Goal: Task Accomplishment & Management: Use online tool/utility

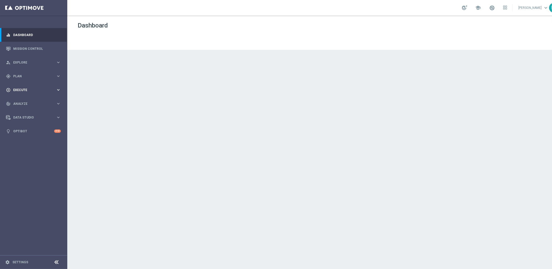
click at [23, 90] on span "Execute" at bounding box center [34, 89] width 43 height 3
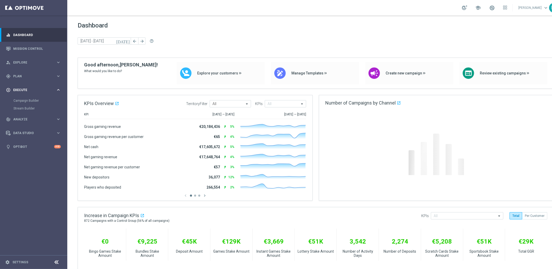
click at [23, 89] on span "Execute" at bounding box center [34, 89] width 43 height 3
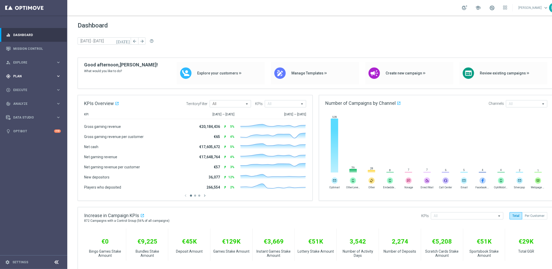
click at [18, 76] on span "Plan" at bounding box center [34, 76] width 43 height 3
click at [22, 101] on span "Templates" at bounding box center [32, 102] width 37 height 3
click at [24, 133] on link "Embedded Messaging" at bounding box center [35, 133] width 38 height 4
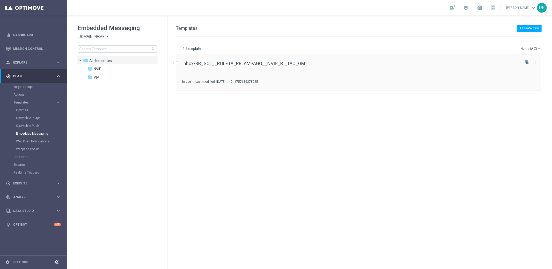
click at [280, 67] on div "Inbox/BR_SOL__ROLETA_RELAMPAGO__NVIP_RI_TAC_GM In use Last modified: Friday, Se…" at bounding box center [350, 72] width 337 height 23
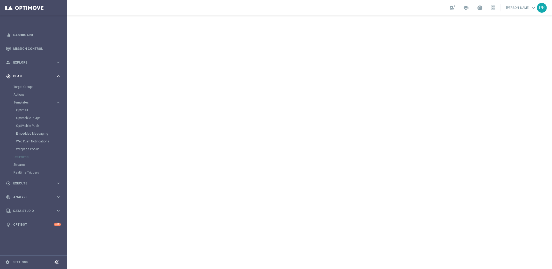
click at [15, 75] on span "Plan" at bounding box center [34, 76] width 43 height 3
click at [24, 101] on span "Templates" at bounding box center [32, 102] width 37 height 3
click at [25, 126] on link "Realtime Triggers" at bounding box center [33, 126] width 40 height 4
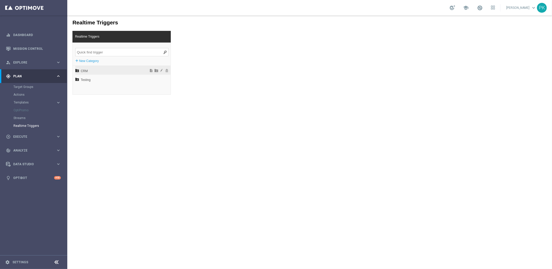
click at [87, 70] on span "CRM" at bounding box center [109, 70] width 57 height 9
drag, startPoint x: 84, startPoint y: 89, endPoint x: 183, endPoint y: 93, distance: 98.7
click at [84, 89] on span "EN" at bounding box center [111, 88] width 56 height 9
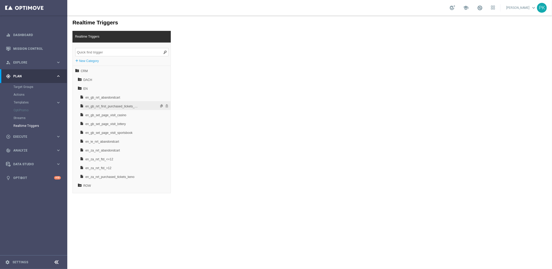
drag, startPoint x: 115, startPoint y: 107, endPoint x: 236, endPoint y: 118, distance: 121.1
click at [115, 107] on span "en_gb_nrt_first_purchased_tickets_millionaire" at bounding box center [112, 106] width 54 height 9
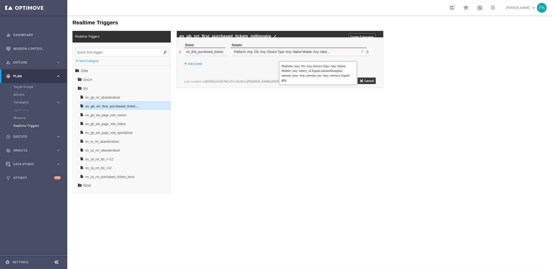
click at [279, 55] on div "Platform: Any; OS: Any; Device Type: Any; Native Mobile: Any; lottery_id Equals…" at bounding box center [282, 52] width 99 height 8
click at [269, 55] on div "Platform: Any; OS: Any; Device Type: Any; Native Mobile: Any; lottery_id Equals…" at bounding box center [282, 52] width 99 height 8
click at [364, 53] on span at bounding box center [362, 51] width 3 height 3
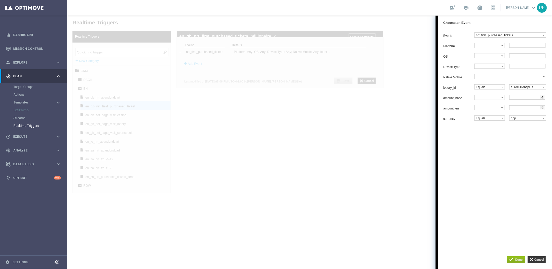
click at [404, 45] on div at bounding box center [309, 141] width 485 height 253
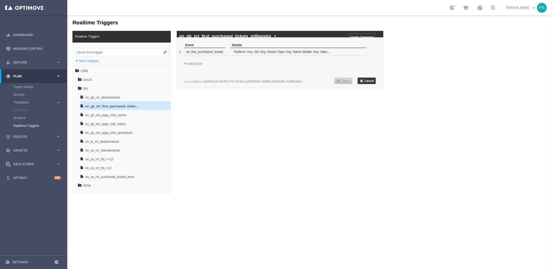
click at [20, 76] on span "Plan" at bounding box center [34, 76] width 43 height 3
click at [18, 61] on span "Explore" at bounding box center [34, 62] width 43 height 3
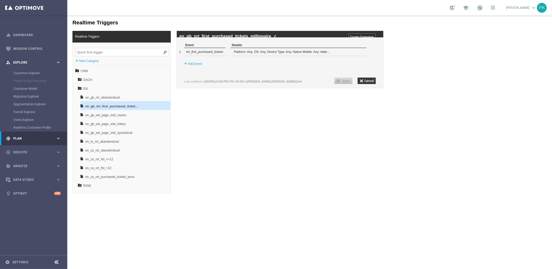
click at [18, 60] on div "person_search Explore" at bounding box center [31, 62] width 50 height 5
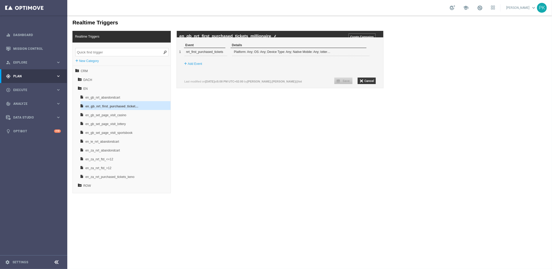
click at [19, 75] on span "Plan" at bounding box center [34, 76] width 43 height 3
click at [21, 96] on link "Actions" at bounding box center [33, 94] width 40 height 4
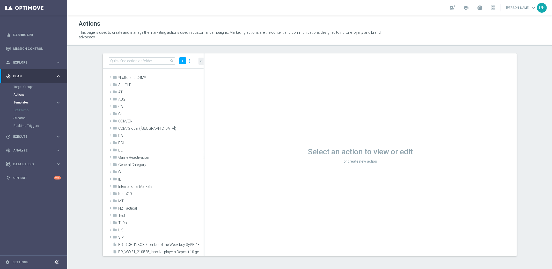
click at [20, 101] on span "Templates" at bounding box center [32, 102] width 37 height 3
click at [22, 96] on link "Actions" at bounding box center [33, 94] width 40 height 4
click at [17, 76] on span "Plan" at bounding box center [34, 76] width 43 height 3
click at [24, 90] on span "Execute" at bounding box center [34, 89] width 43 height 3
click at [27, 99] on link "Campaign Builder" at bounding box center [33, 100] width 40 height 4
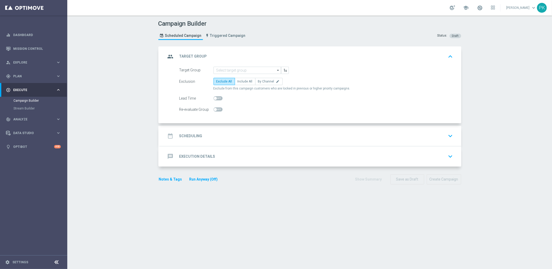
click at [185, 135] on h2 "Scheduling" at bounding box center [190, 135] width 23 height 5
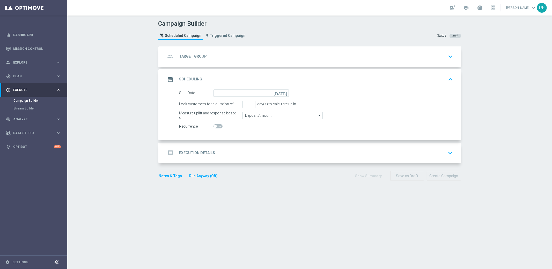
click at [194, 150] on h2 "Execution Details" at bounding box center [197, 152] width 36 height 5
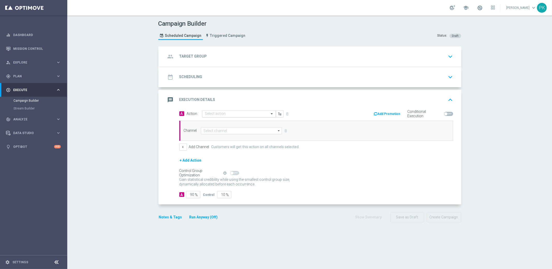
click at [249, 115] on input "text" at bounding box center [234, 114] width 58 height 4
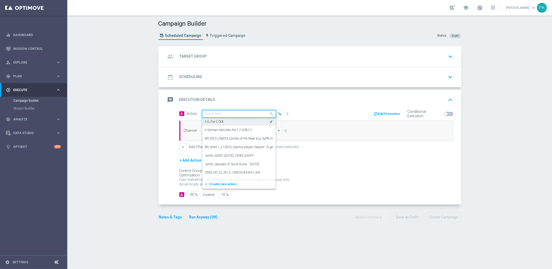
click at [344, 106] on div "message Execution Details keyboard_arrow_up" at bounding box center [311, 100] width 302 height 20
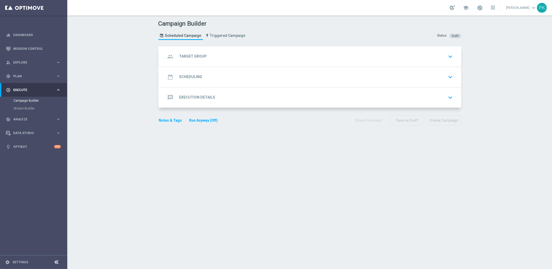
click at [253, 105] on div "message Execution Details keyboard_arrow_down" at bounding box center [311, 97] width 302 height 20
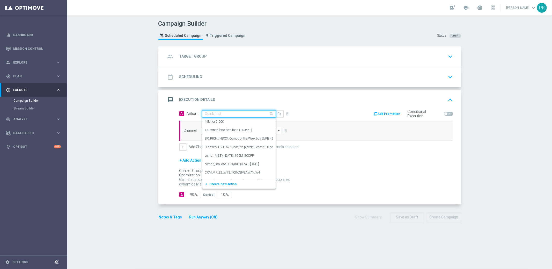
click at [211, 113] on input "text" at bounding box center [234, 114] width 58 height 4
click at [208, 115] on input "text" at bounding box center [234, 114] width 58 height 4
drag, startPoint x: 484, startPoint y: 234, endPoint x: 480, endPoint y: 233, distance: 4.2
click at [484, 234] on div "Campaign Builder Scheduled Campaign Triggered Campaign Status: Draft group Targ…" at bounding box center [309, 142] width 485 height 253
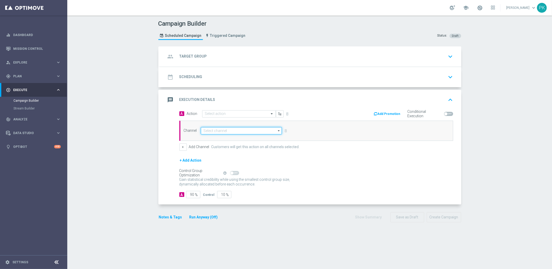
click at [211, 131] on input at bounding box center [241, 130] width 81 height 7
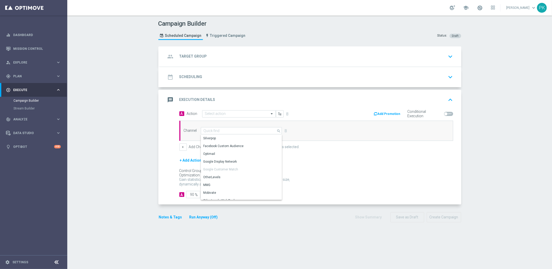
click at [359, 171] on div "Control Group Optimization Self Optimizing Campaign help_outline" at bounding box center [316, 173] width 274 height 6
click at [449, 112] on span at bounding box center [448, 114] width 9 height 4
click at [449, 112] on input "checkbox" at bounding box center [448, 114] width 9 height 4
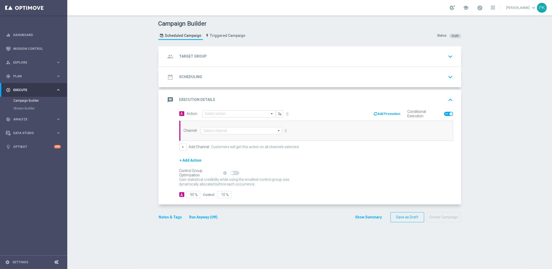
click at [444, 113] on span at bounding box center [448, 114] width 9 height 4
click at [444, 113] on input "checkbox" at bounding box center [448, 114] width 9 height 4
checkbox input "false"
click at [278, 112] on icon "button" at bounding box center [280, 114] width 4 height 4
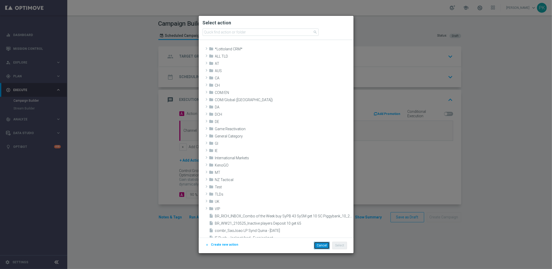
click at [323, 247] on button "Cancel" at bounding box center [322, 244] width 16 height 7
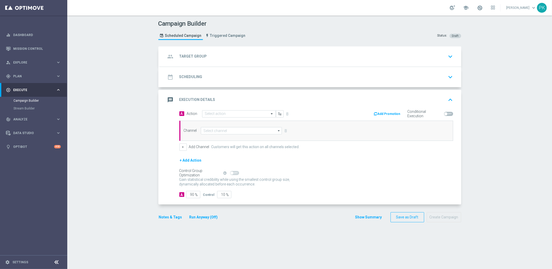
click at [205, 54] on div "group Target Group keyboard_arrow_down" at bounding box center [310, 57] width 289 height 10
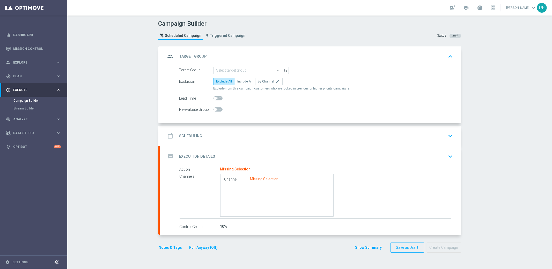
click at [229, 69] on input at bounding box center [248, 70] width 68 height 7
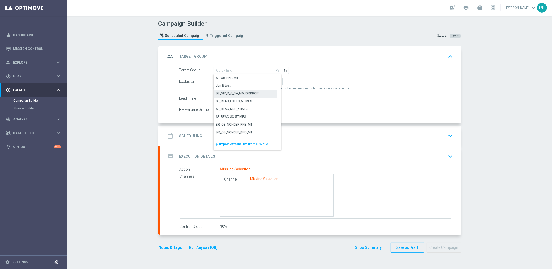
click at [232, 91] on div "DE_VIP_D_G_GA_MAJORDROP" at bounding box center [237, 93] width 42 height 5
type input "DE_VIP_D_G_GA_MAJORDROP"
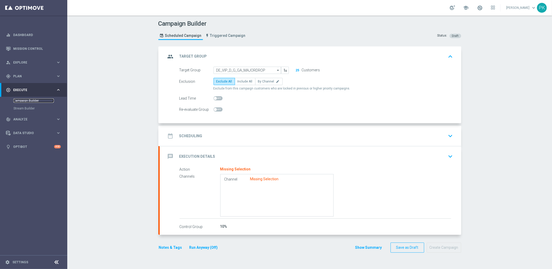
click at [22, 99] on link "Campaign Builder" at bounding box center [33, 100] width 40 height 4
click at [219, 32] on div "Scheduled Campaign Triggered Campaign" at bounding box center [203, 36] width 90 height 14
click at [218, 34] on span "Triggered Campaign" at bounding box center [227, 35] width 35 height 4
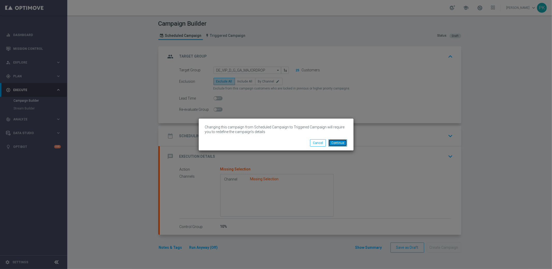
click at [341, 144] on button "Continue" at bounding box center [338, 142] width 19 height 7
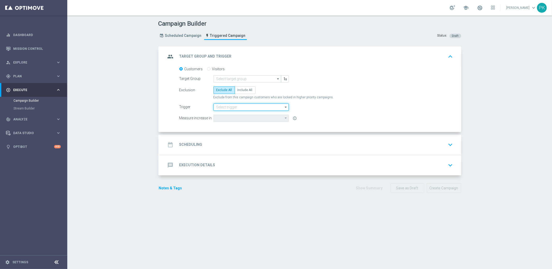
click at [230, 107] on input at bounding box center [251, 106] width 75 height 7
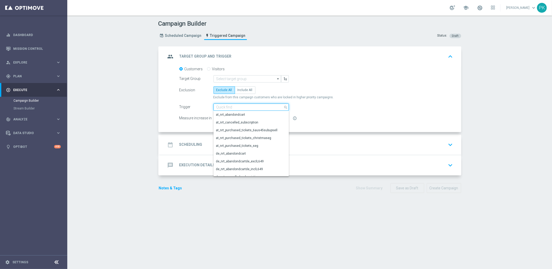
click at [230, 107] on input at bounding box center [251, 106] width 75 height 7
drag, startPoint x: 193, startPoint y: 140, endPoint x: 191, endPoint y: 143, distance: 3.4
click at [192, 140] on div "date_range Scheduling" at bounding box center [184, 144] width 37 height 9
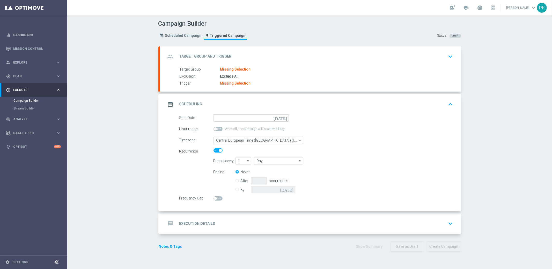
click at [197, 103] on h2 "Scheduling" at bounding box center [190, 104] width 23 height 5
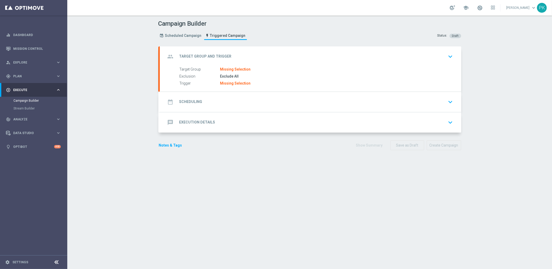
click at [198, 125] on div "message Execution Details" at bounding box center [190, 122] width 49 height 9
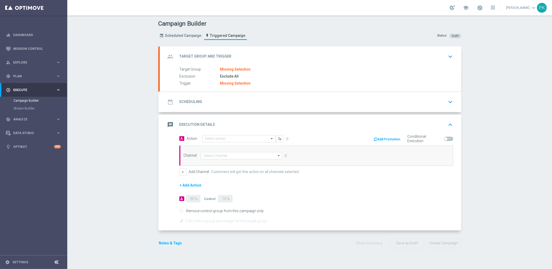
click at [208, 61] on div "group Target Group and Trigger keyboard_arrow_down" at bounding box center [311, 56] width 302 height 20
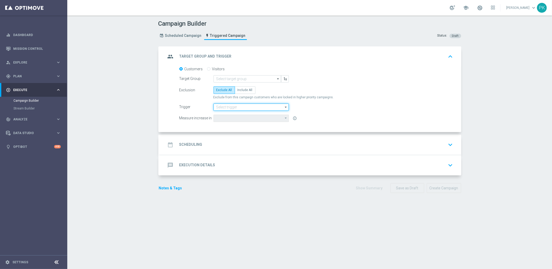
click at [223, 105] on input at bounding box center [251, 106] width 75 height 7
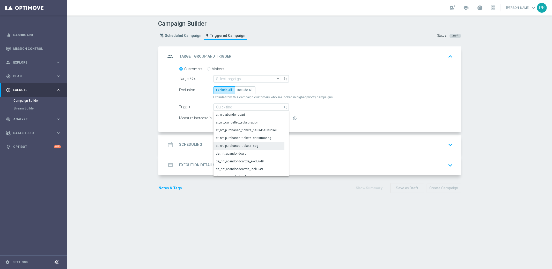
click at [237, 143] on div "at_nrt_purchased_tickets_seg" at bounding box center [237, 145] width 42 height 5
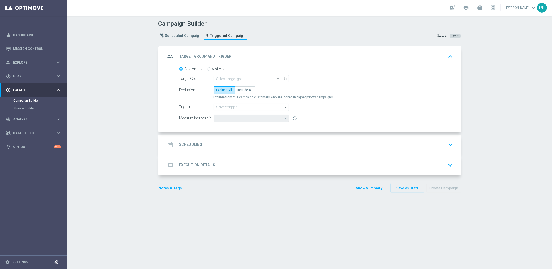
type input "at_nrt_purchased_tickets_seg"
click at [284, 118] on icon "arrow_drop_down" at bounding box center [286, 118] width 5 height 6
click at [222, 79] on input at bounding box center [248, 78] width 68 height 7
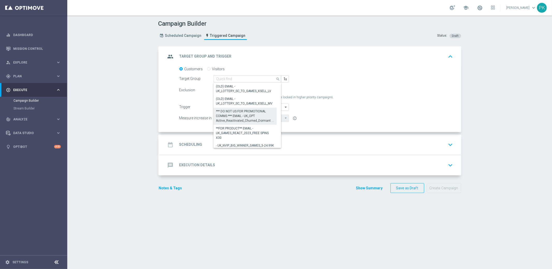
click at [232, 110] on div "*** DO NOT US FOR PROMOTIONAL COMMS *** EMAIL - UK_OPT Active_Reactivated_Churn…" at bounding box center [245, 116] width 58 height 14
type input "*** DO NOT US FOR PROMOTIONAL COMMS *** EMAIL - UK_OPT Active_Reactivated_Churn…"
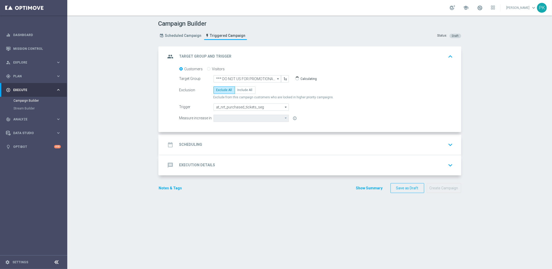
type input "Deposit Amount"
click at [255, 78] on input "*** DO NOT US FOR PROMOTIONAL COMMS *** EMAIL - UK_OPT Active_Reactivated_Churn…" at bounding box center [248, 78] width 68 height 7
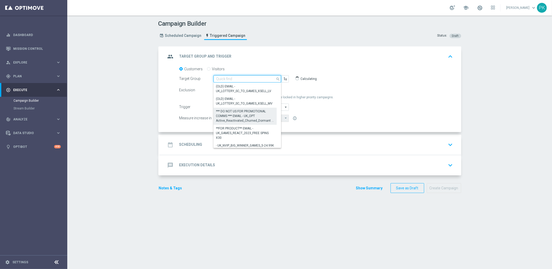
scroll to position [177, 0]
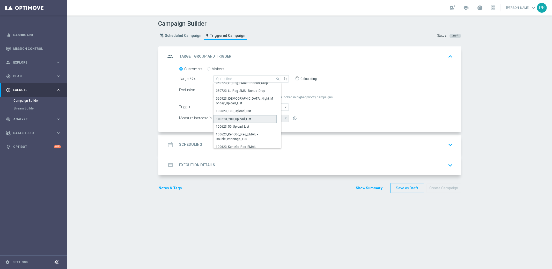
click at [225, 117] on div "100623_200_Upload_List" at bounding box center [233, 119] width 35 height 5
type input "100623_200_Upload_List"
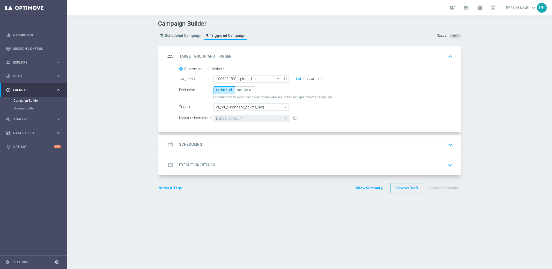
click at [212, 144] on div "date_range Scheduling keyboard_arrow_down" at bounding box center [310, 145] width 289 height 10
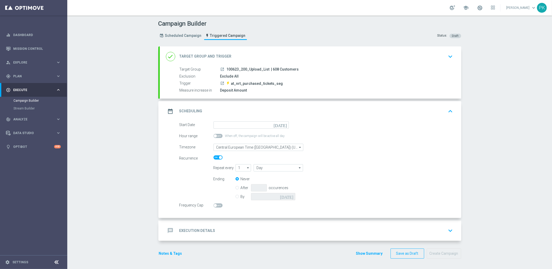
click at [213, 107] on div "date_range Scheduling keyboard_arrow_up" at bounding box center [310, 111] width 289 height 10
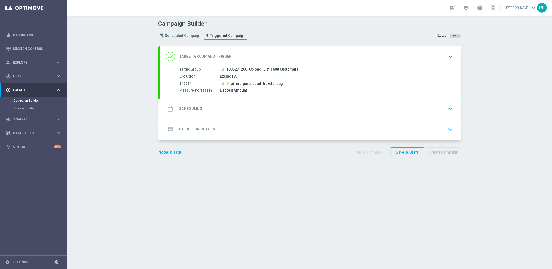
click at [213, 128] on div "message Execution Details keyboard_arrow_down" at bounding box center [310, 129] width 289 height 10
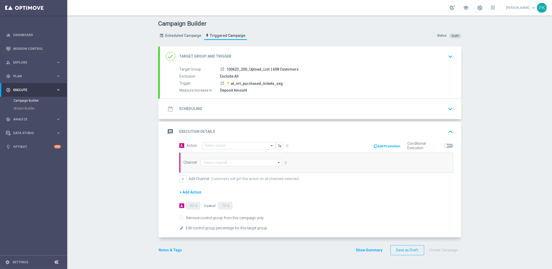
click at [232, 77] on div "Exclude All" at bounding box center [335, 76] width 231 height 5
click at [448, 56] on icon "keyboard_arrow_down" at bounding box center [451, 57] width 8 height 8
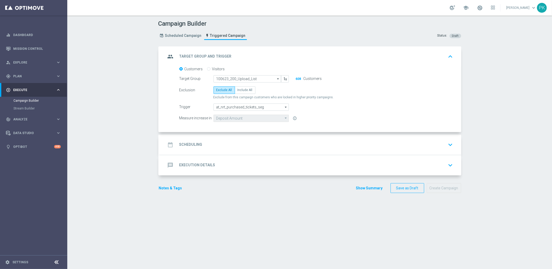
click at [210, 140] on div "date_range Scheduling keyboard_arrow_down" at bounding box center [310, 145] width 289 height 10
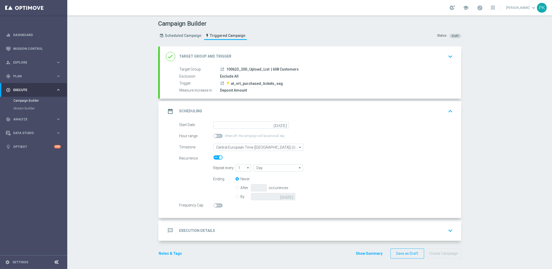
click at [339, 74] on div "Exclude All" at bounding box center [335, 76] width 231 height 5
click at [187, 59] on div "done Target Group and Trigger" at bounding box center [199, 56] width 66 height 9
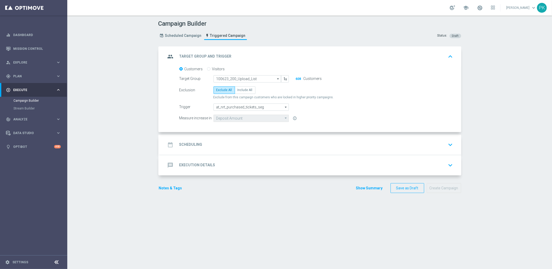
drag, startPoint x: 207, startPoint y: 166, endPoint x: 205, endPoint y: 165, distance: 2.8
click at [207, 166] on h2 "Execution Details" at bounding box center [197, 164] width 36 height 5
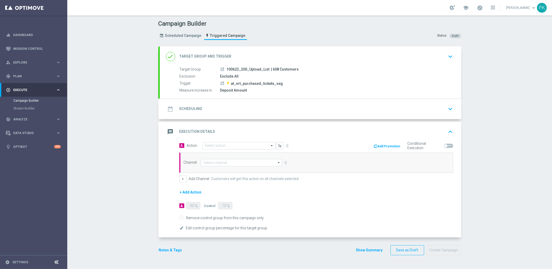
click at [337, 76] on div "Exclude All" at bounding box center [335, 76] width 231 height 5
click at [268, 88] on div "Deposit Amount" at bounding box center [335, 90] width 231 height 5
drag, startPoint x: 233, startPoint y: 89, endPoint x: 208, endPoint y: 80, distance: 26.4
click at [233, 89] on div "Deposit Amount" at bounding box center [335, 90] width 231 height 5
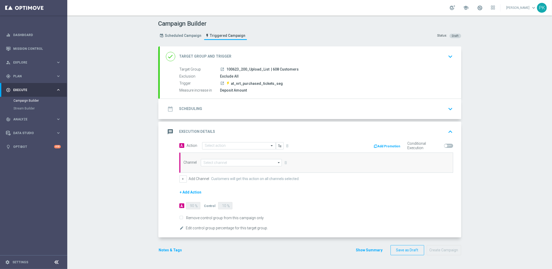
click at [201, 78] on label "Exclusion" at bounding box center [200, 76] width 41 height 5
click at [239, 129] on div "message Execution Details keyboard_arrow_up" at bounding box center [310, 132] width 289 height 10
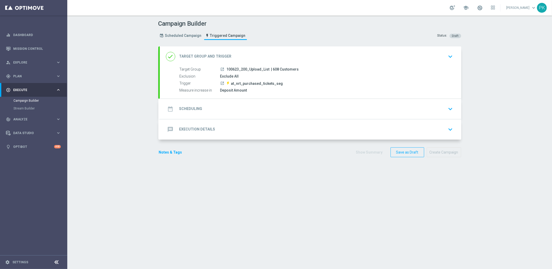
click at [265, 49] on div "done Target Group and Trigger keyboard_arrow_down" at bounding box center [311, 56] width 302 height 20
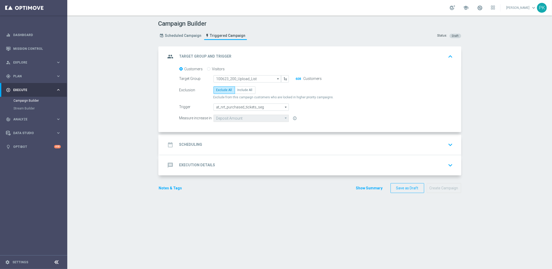
click at [275, 52] on div "group Target Group and Trigger keyboard_arrow_up" at bounding box center [310, 57] width 289 height 10
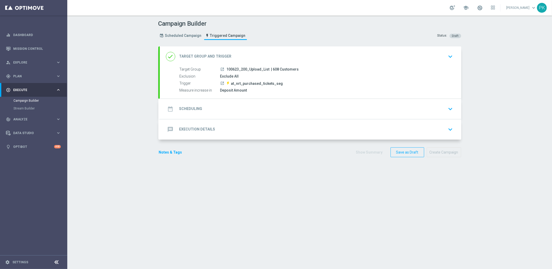
click at [449, 55] on icon "keyboard_arrow_down" at bounding box center [451, 57] width 8 height 8
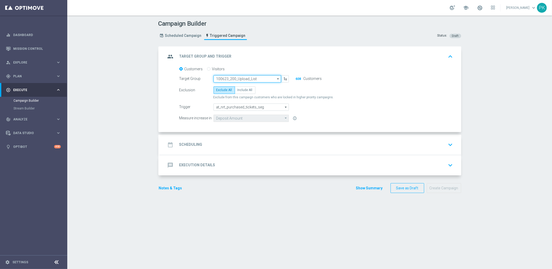
click at [251, 78] on input "100623_200_Upload_List" at bounding box center [248, 78] width 68 height 7
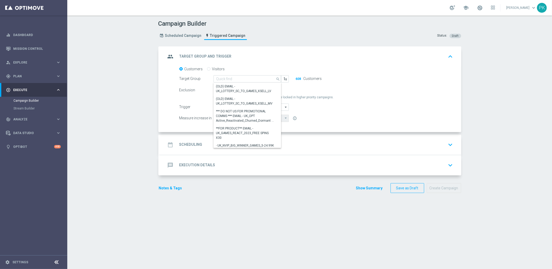
click at [293, 63] on div "group Target Group and Trigger keyboard_arrow_up" at bounding box center [311, 56] width 302 height 20
type input "100623_200_Upload_List"
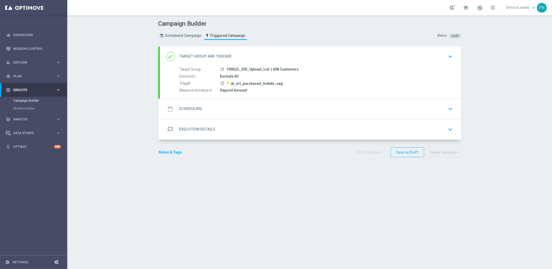
click at [449, 56] on icon "keyboard_arrow_down" at bounding box center [451, 57] width 8 height 8
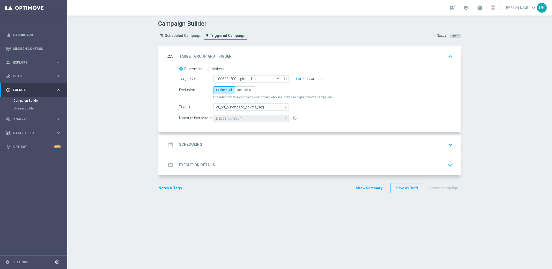
click at [296, 78] on button "608" at bounding box center [298, 79] width 6 height 4
click at [207, 68] on input "Visitors" at bounding box center [208, 69] width 3 height 3
radio input "true"
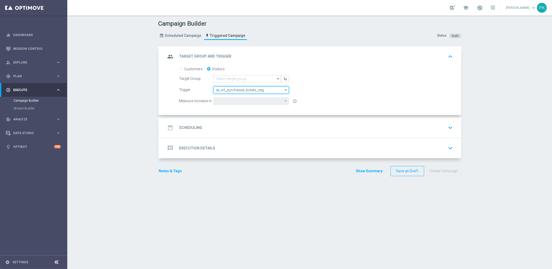
click at [271, 91] on input "at_nrt_purchased_tickets_seg" at bounding box center [251, 89] width 75 height 7
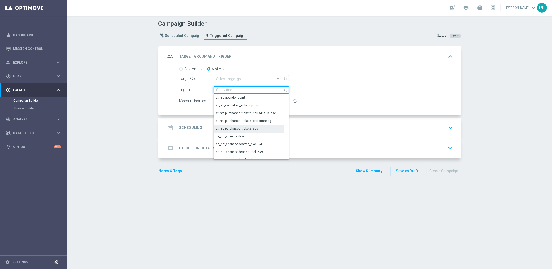
click at [233, 90] on input at bounding box center [251, 89] width 75 height 7
click at [175, 38] on link "Scheduled Campaign" at bounding box center [180, 35] width 45 height 9
type input "at_nrt_purchased_tickets_seg"
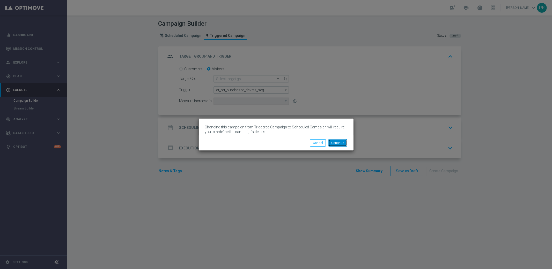
click at [338, 142] on button "Continue" at bounding box center [338, 142] width 19 height 7
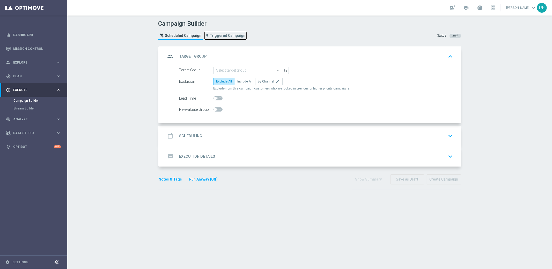
click at [229, 34] on span "Triggered Campaign" at bounding box center [227, 35] width 35 height 4
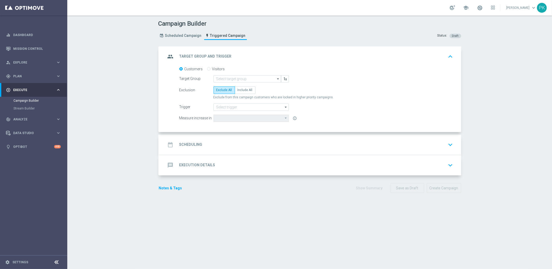
click at [230, 149] on div "date_range Scheduling keyboard_arrow_down" at bounding box center [310, 145] width 289 height 10
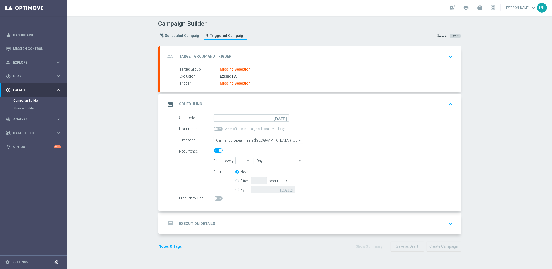
click at [229, 221] on div "message Execution Details keyboard_arrow_down" at bounding box center [310, 223] width 289 height 10
